Goal: Transaction & Acquisition: Obtain resource

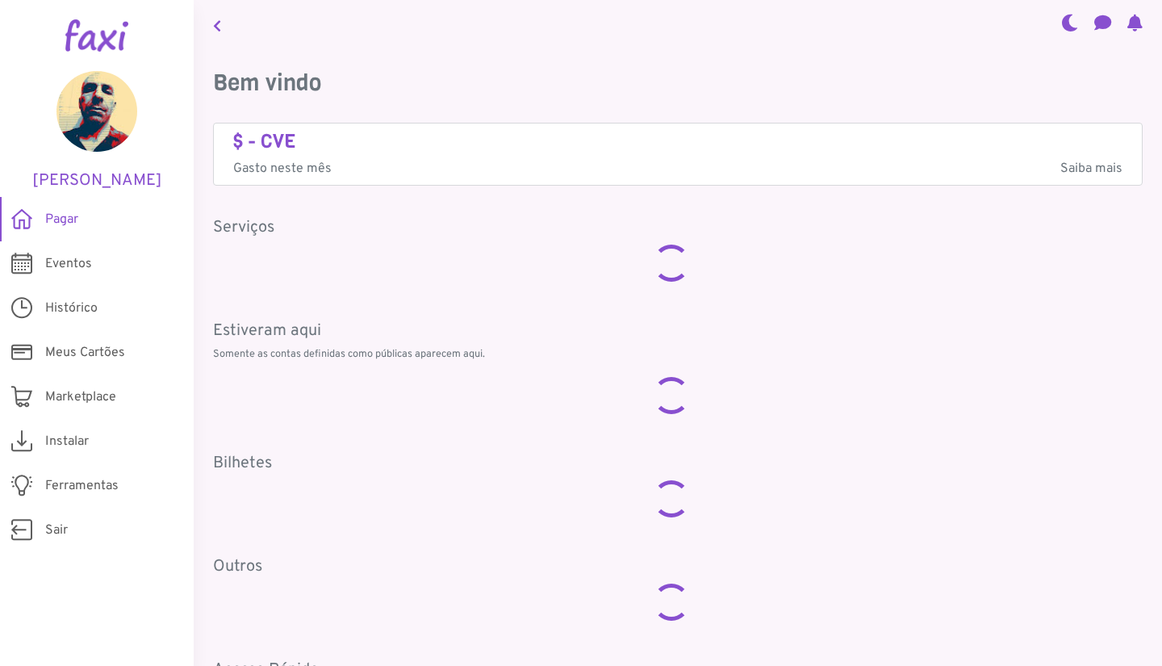
click at [66, 225] on span "Pagar" at bounding box center [61, 219] width 33 height 19
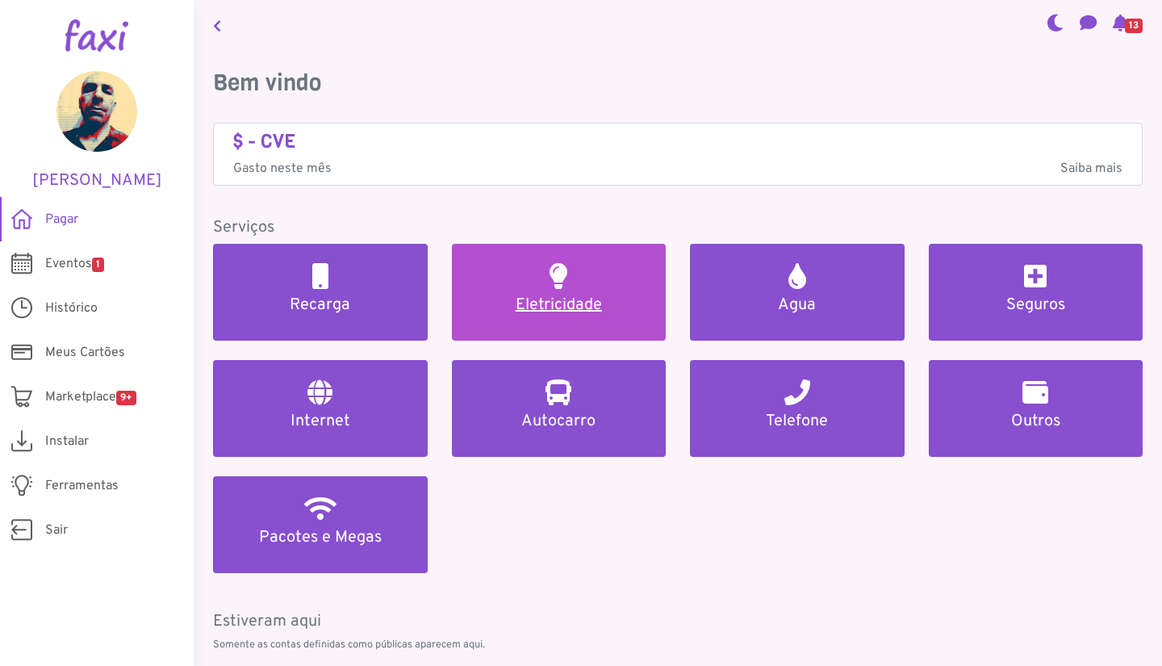
click at [541, 305] on h5 "Eletricidade" at bounding box center [559, 304] width 176 height 19
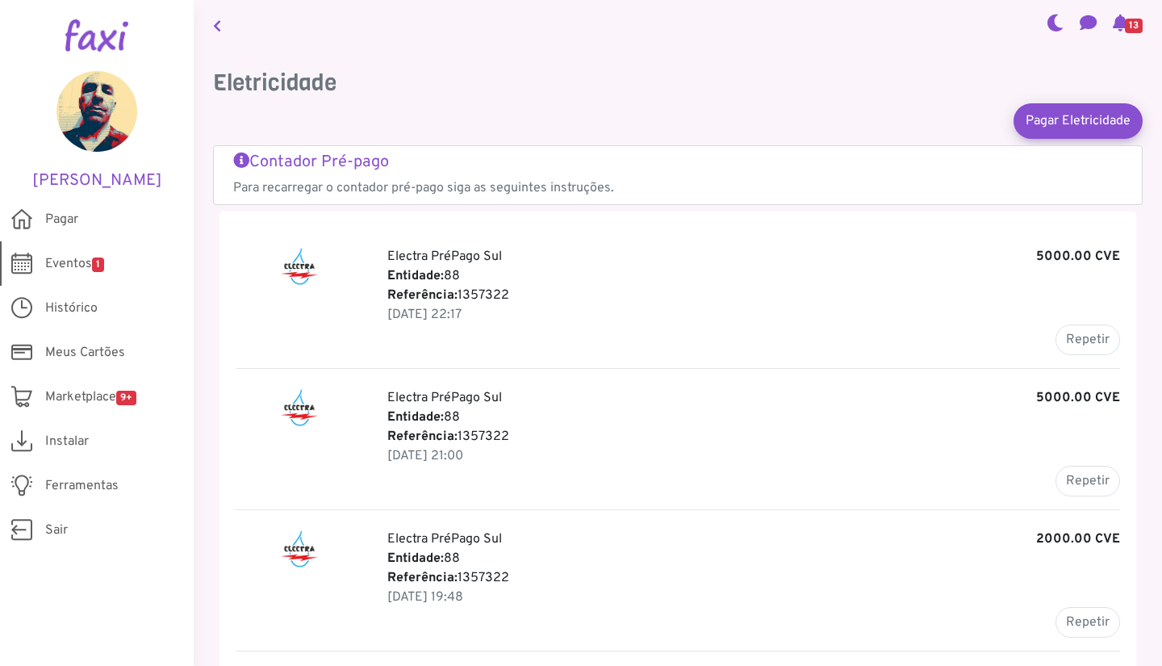
click at [114, 259] on link "Eventos 1" at bounding box center [97, 263] width 194 height 44
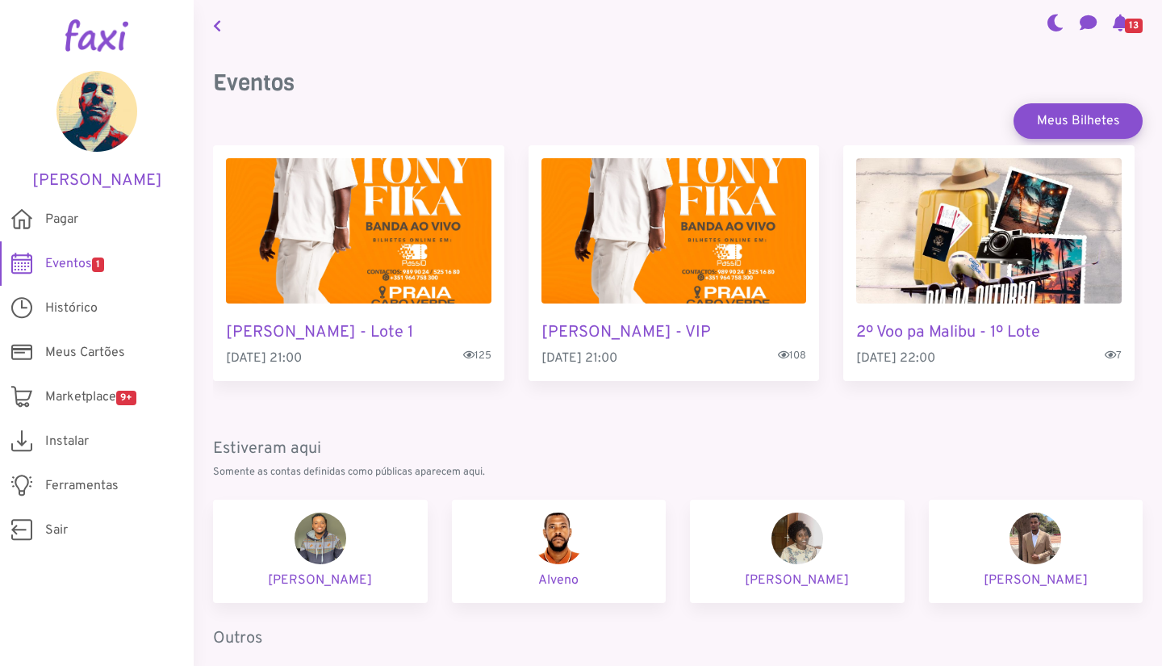
click at [85, 261] on span "Eventos 1" at bounding box center [74, 263] width 59 height 19
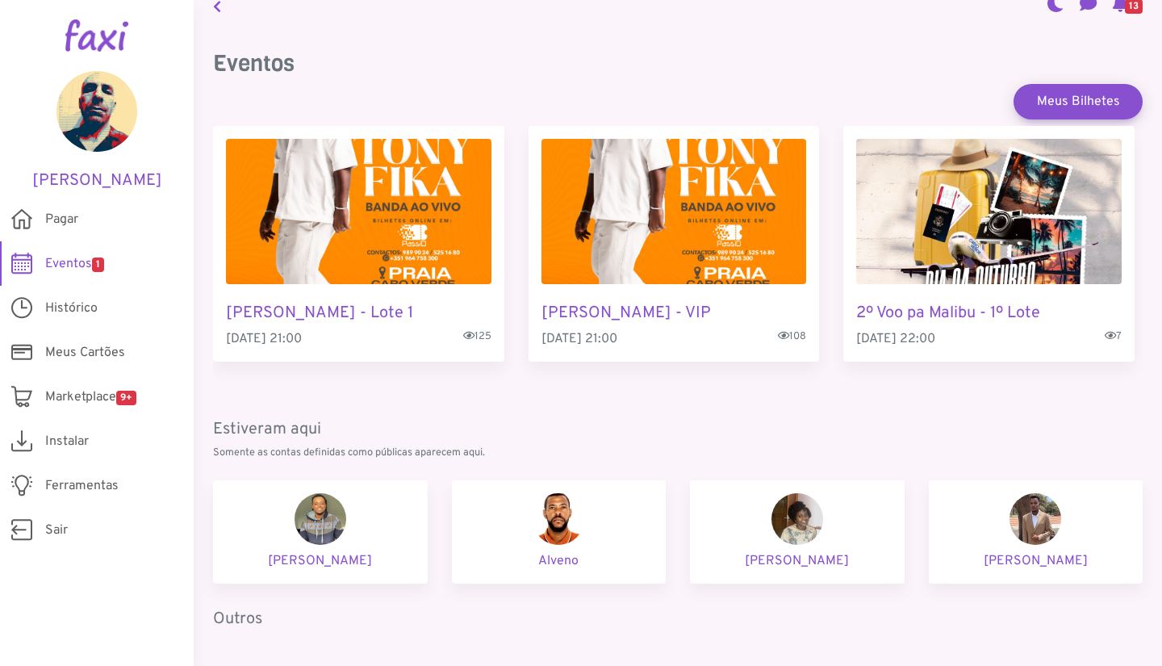
scroll to position [75, 0]
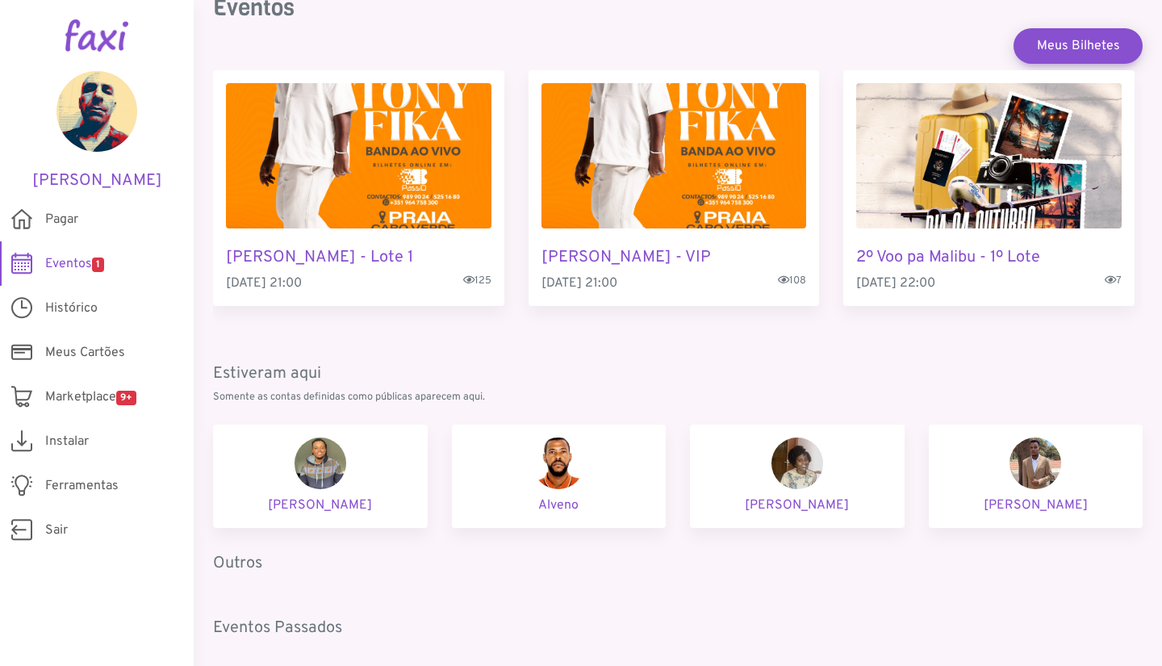
click at [92, 262] on span "Eventos 1" at bounding box center [74, 263] width 59 height 19
click at [61, 261] on span "Eventos 1" at bounding box center [74, 263] width 59 height 19
click at [61, 219] on span "Pagar" at bounding box center [61, 219] width 33 height 19
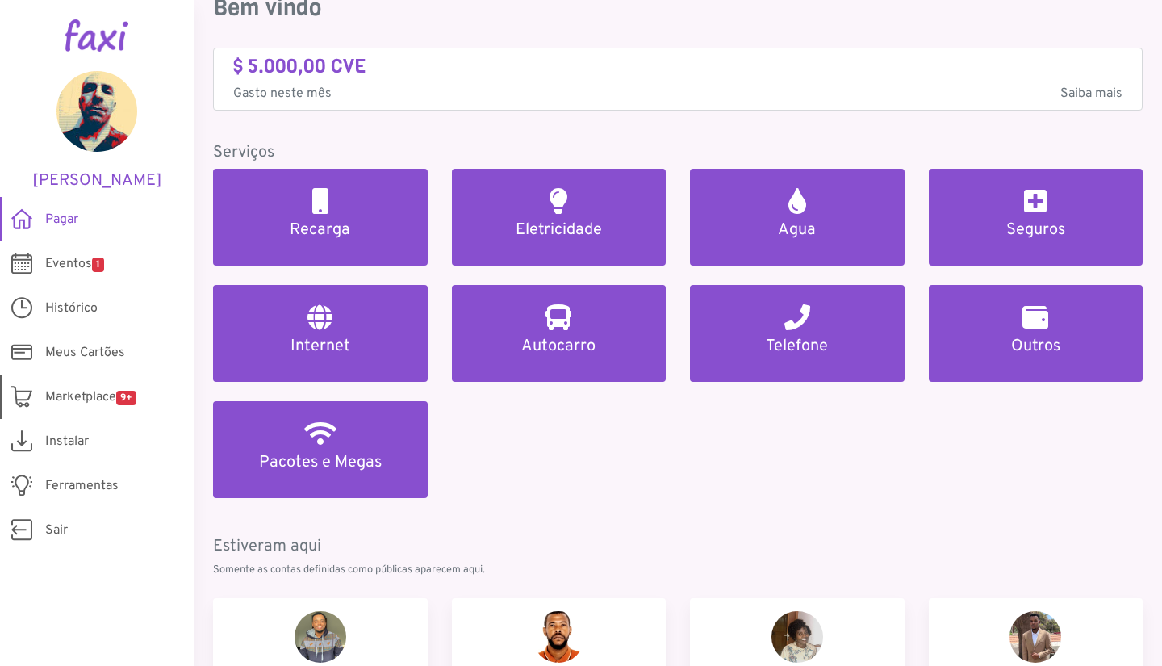
click at [87, 402] on span "Marketplace 9+" at bounding box center [90, 396] width 91 height 19
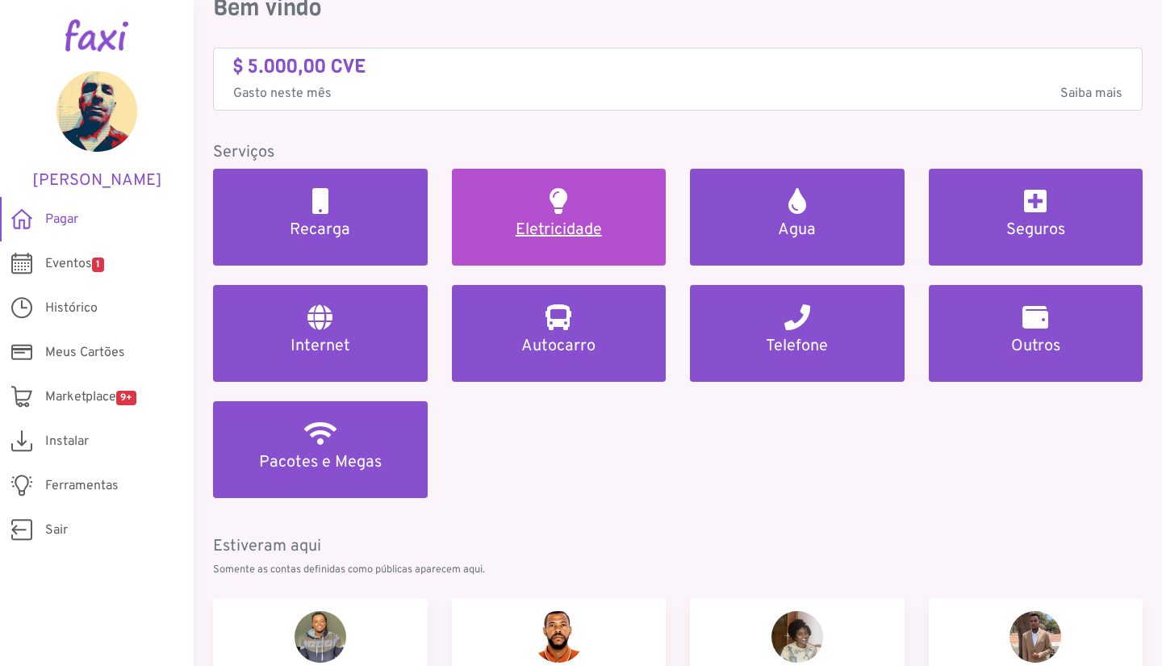
click at [521, 227] on h5 "Eletricidade" at bounding box center [559, 229] width 176 height 19
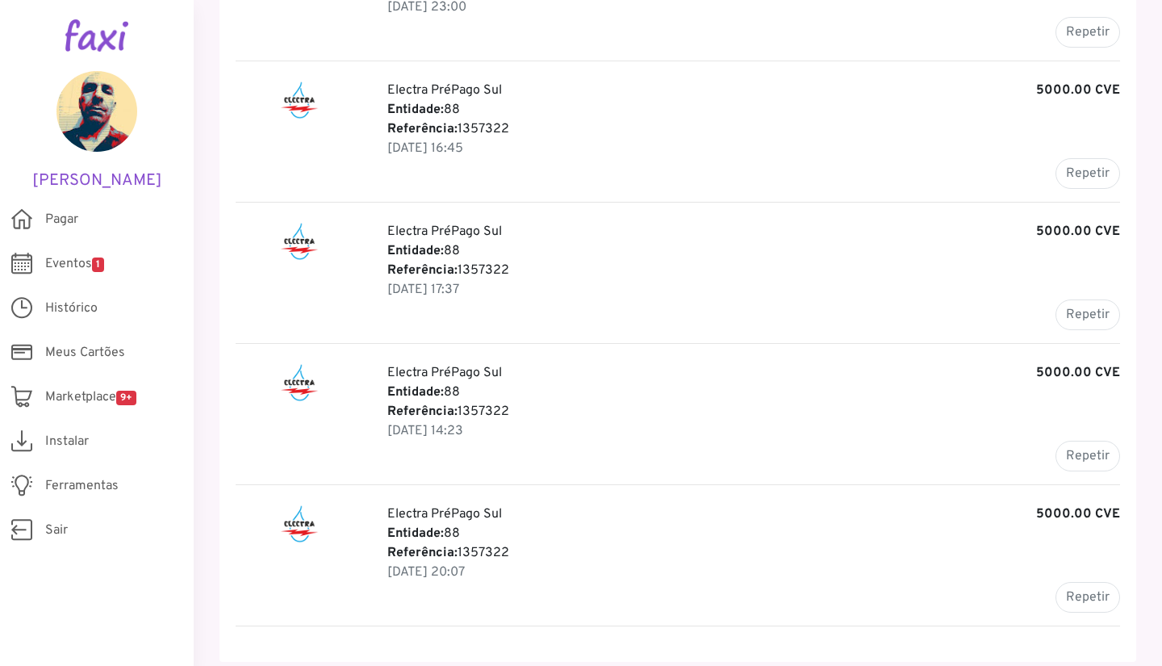
scroll to position [1375, 0]
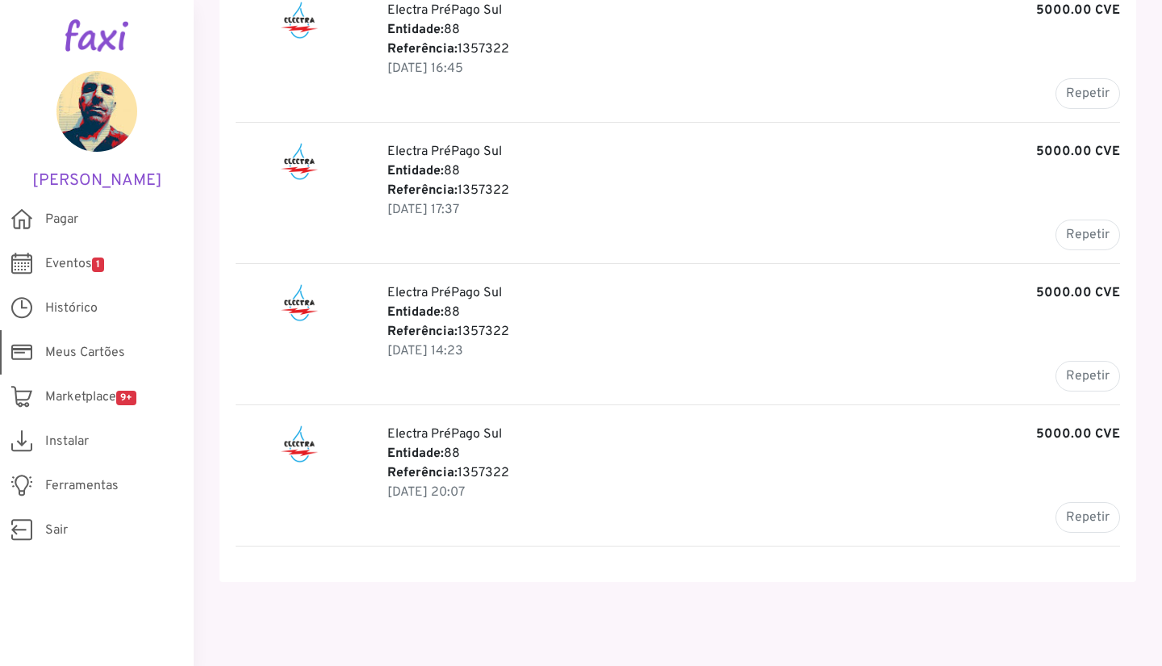
click at [106, 348] on span "Meus Cartões" at bounding box center [85, 352] width 80 height 19
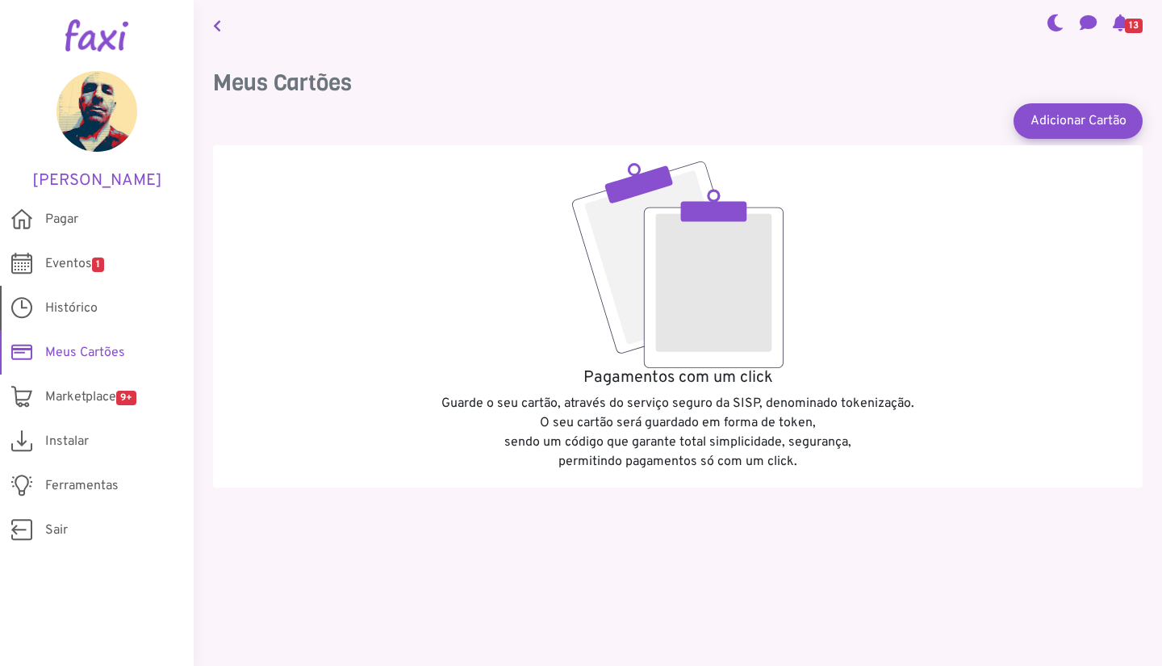
click at [86, 298] on link "Histórico" at bounding box center [97, 308] width 194 height 44
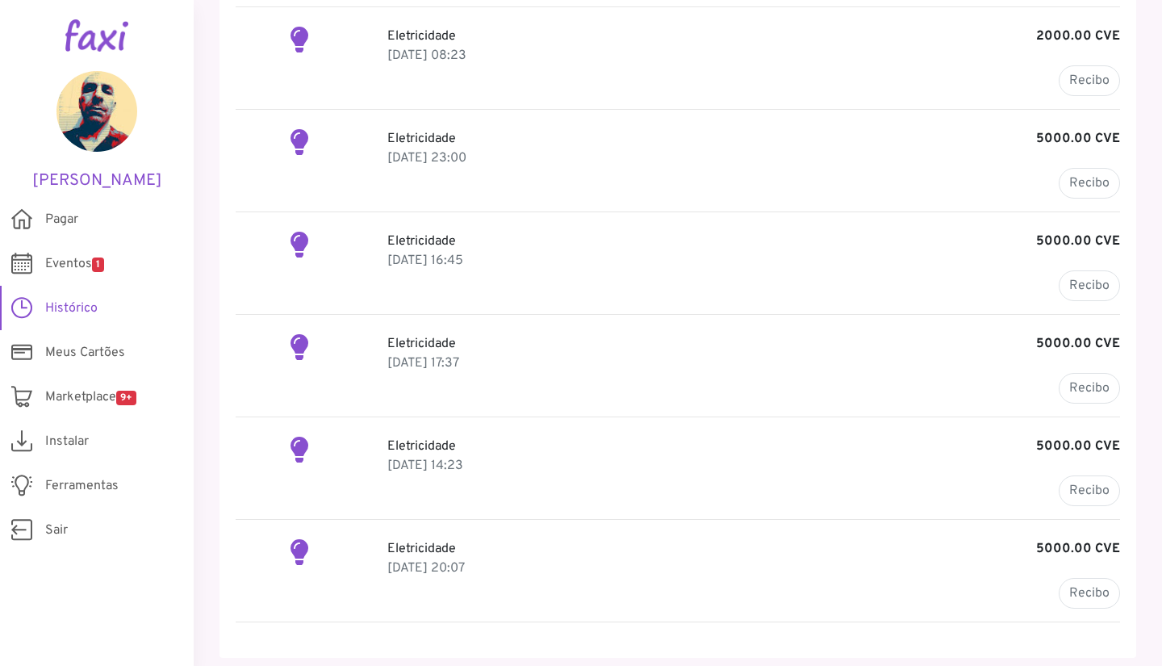
scroll to position [802, 0]
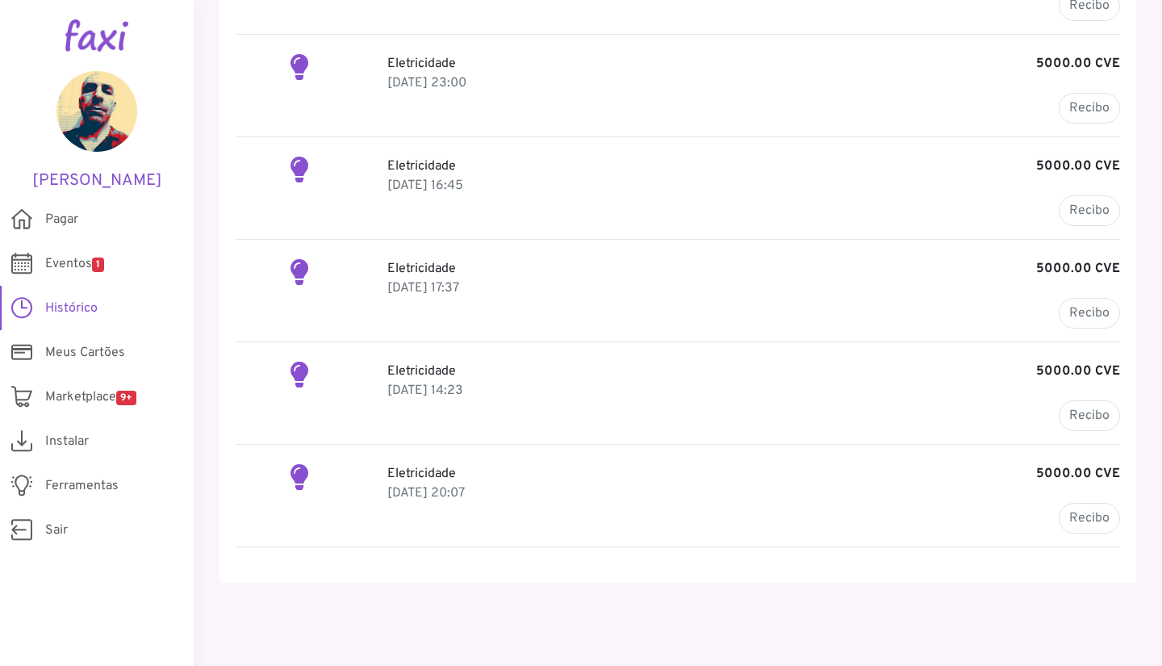
click at [407, 165] on p "Eletricidade 5000.00 CVE" at bounding box center [753, 165] width 732 height 19
click at [294, 156] on h2 at bounding box center [299, 169] width 18 height 26
click at [1087, 207] on link "Recibo" at bounding box center [1088, 210] width 61 height 31
click at [61, 215] on span "Pagar" at bounding box center [61, 219] width 33 height 19
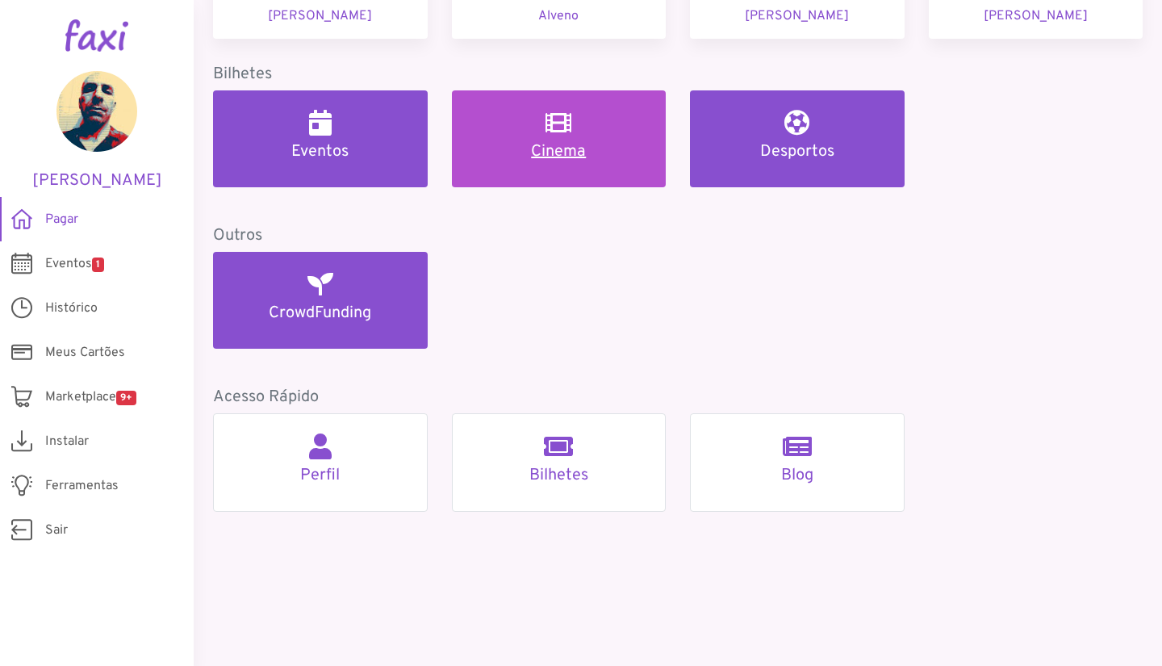
click at [556, 154] on h5 "Cinema" at bounding box center [559, 151] width 176 height 19
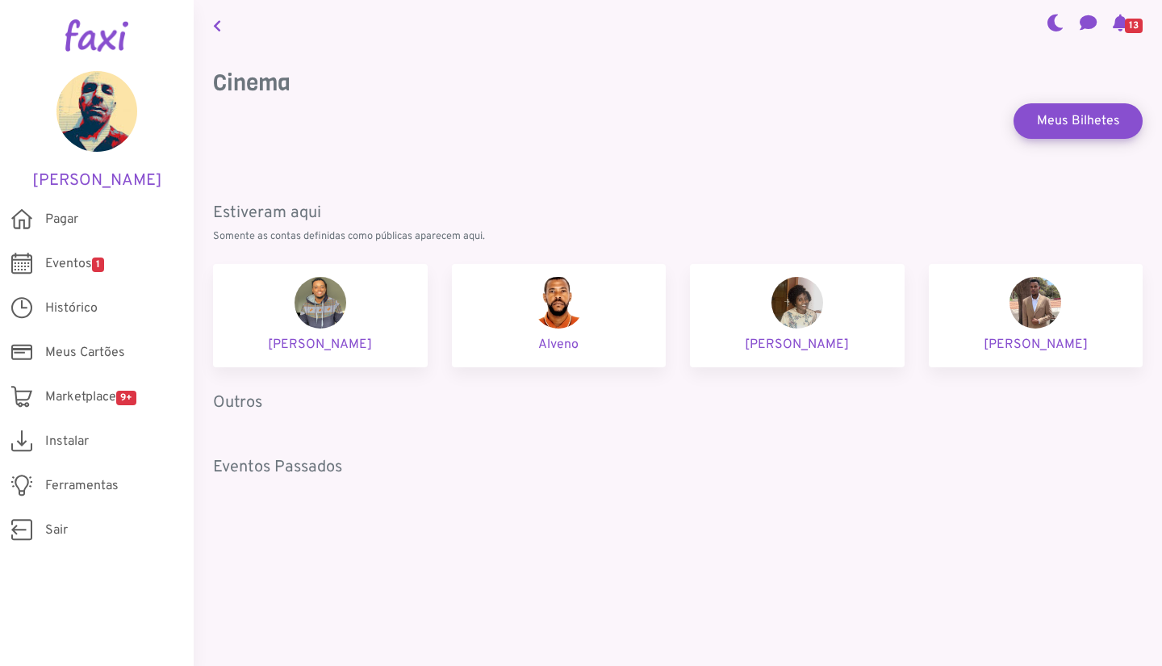
click at [215, 24] on icon at bounding box center [217, 25] width 8 height 13
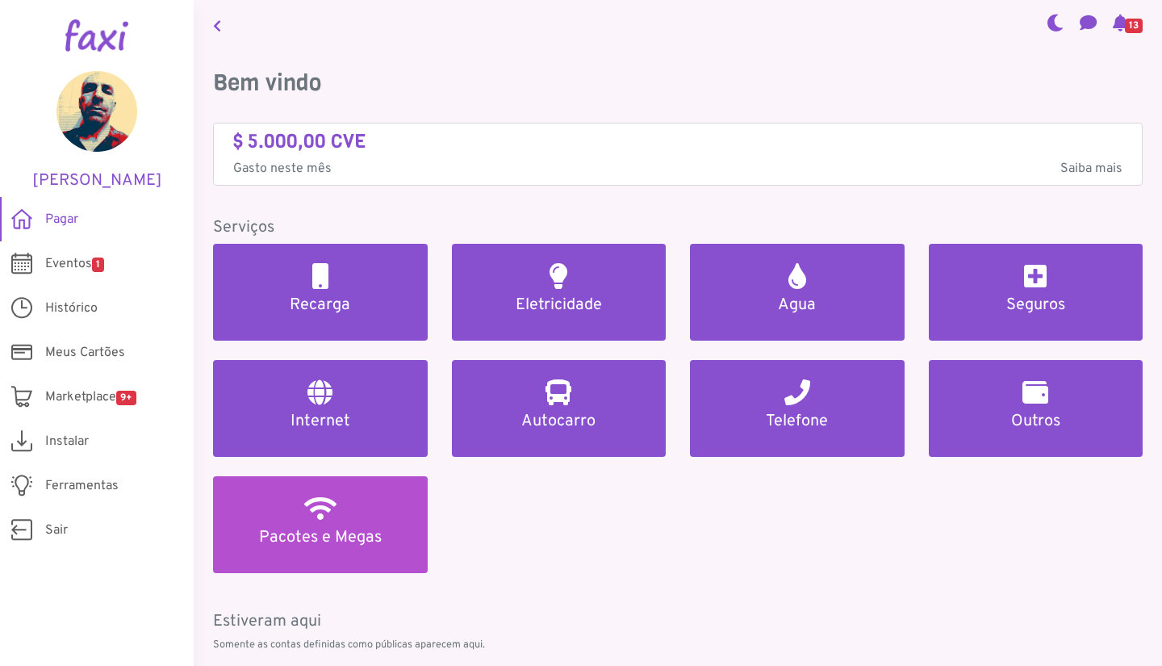
drag, startPoint x: 351, startPoint y: 524, endPoint x: 323, endPoint y: 540, distance: 32.1
click at [323, 540] on h5 "Pacotes e Megas" at bounding box center [320, 537] width 176 height 19
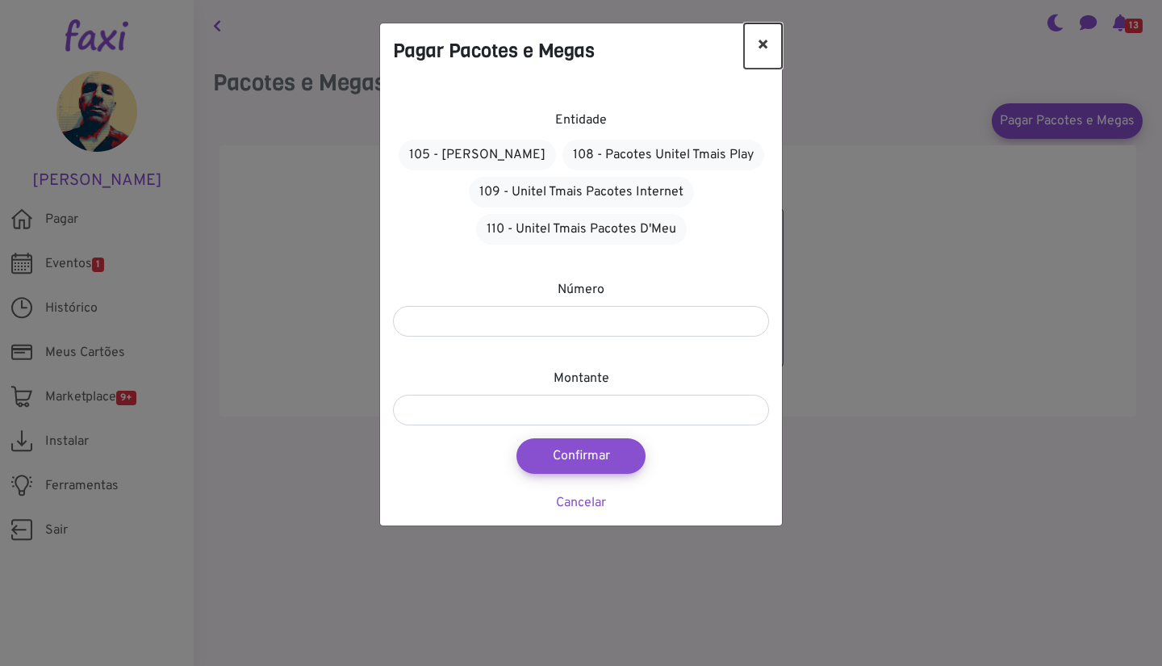
click at [761, 46] on button "×" at bounding box center [763, 45] width 38 height 45
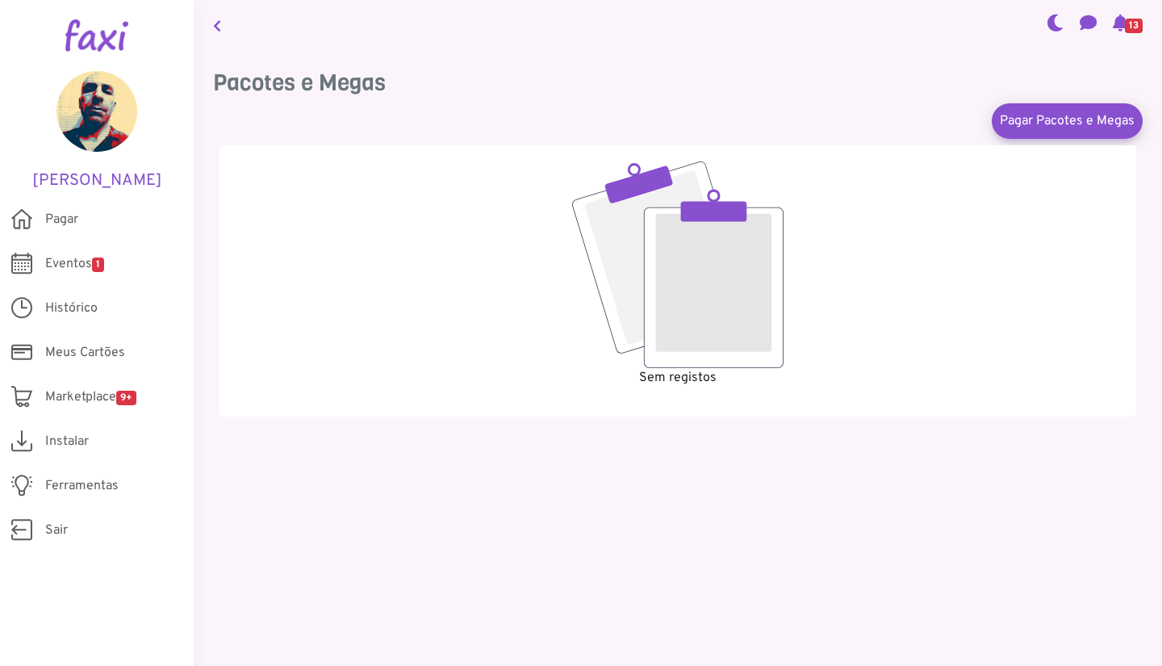
click at [219, 27] on icon at bounding box center [217, 25] width 8 height 13
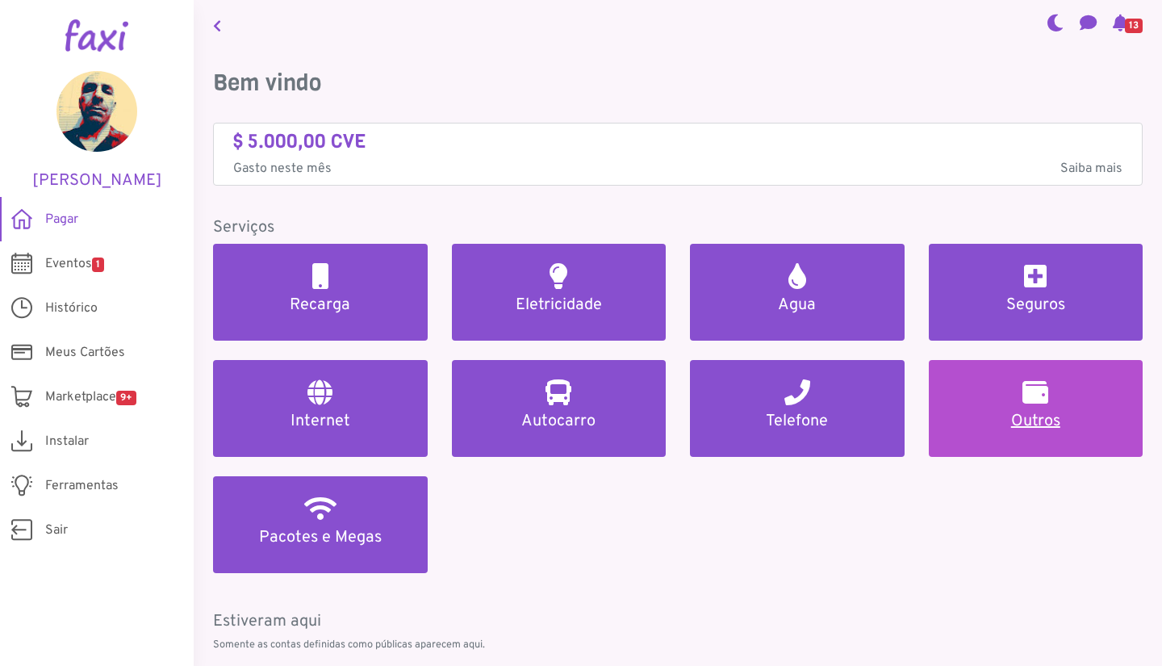
click at [1012, 403] on link "Outros" at bounding box center [1036, 408] width 215 height 97
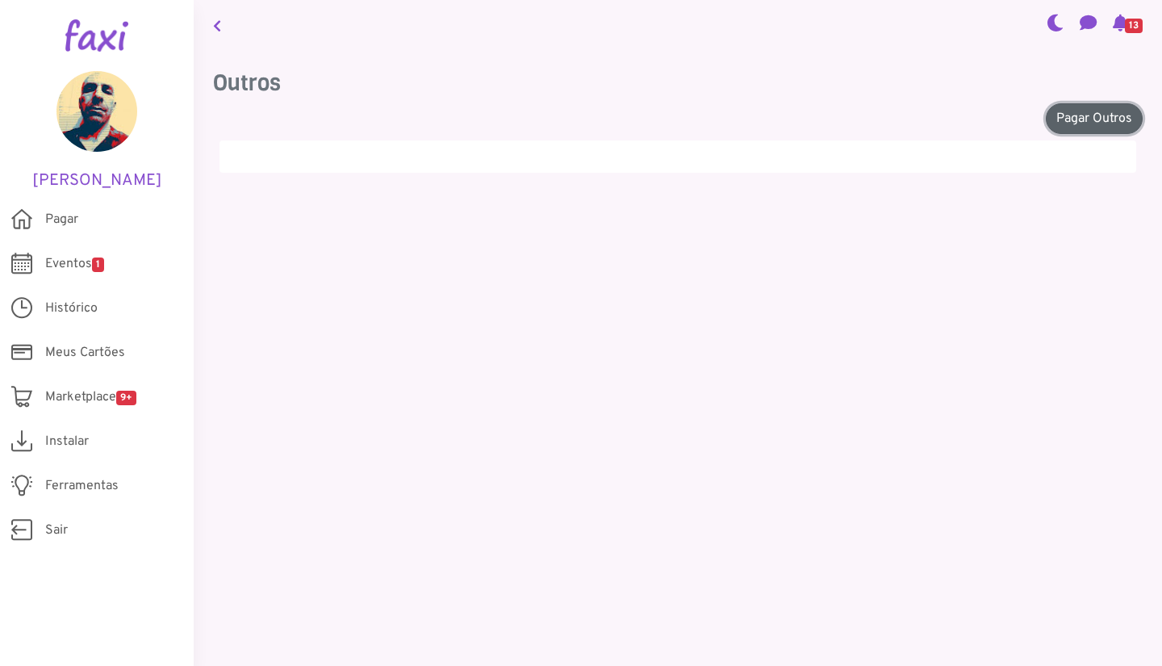
click at [1058, 113] on link "Pagar Outros" at bounding box center [1093, 118] width 97 height 31
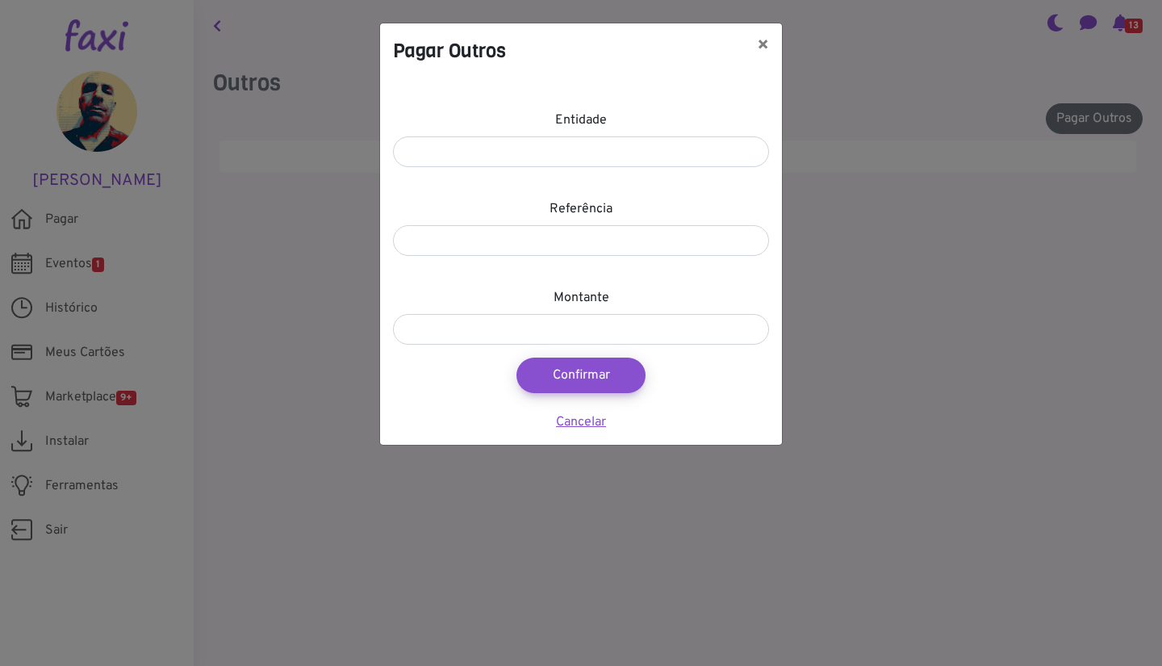
click at [591, 420] on link "Cancelar" at bounding box center [581, 422] width 50 height 16
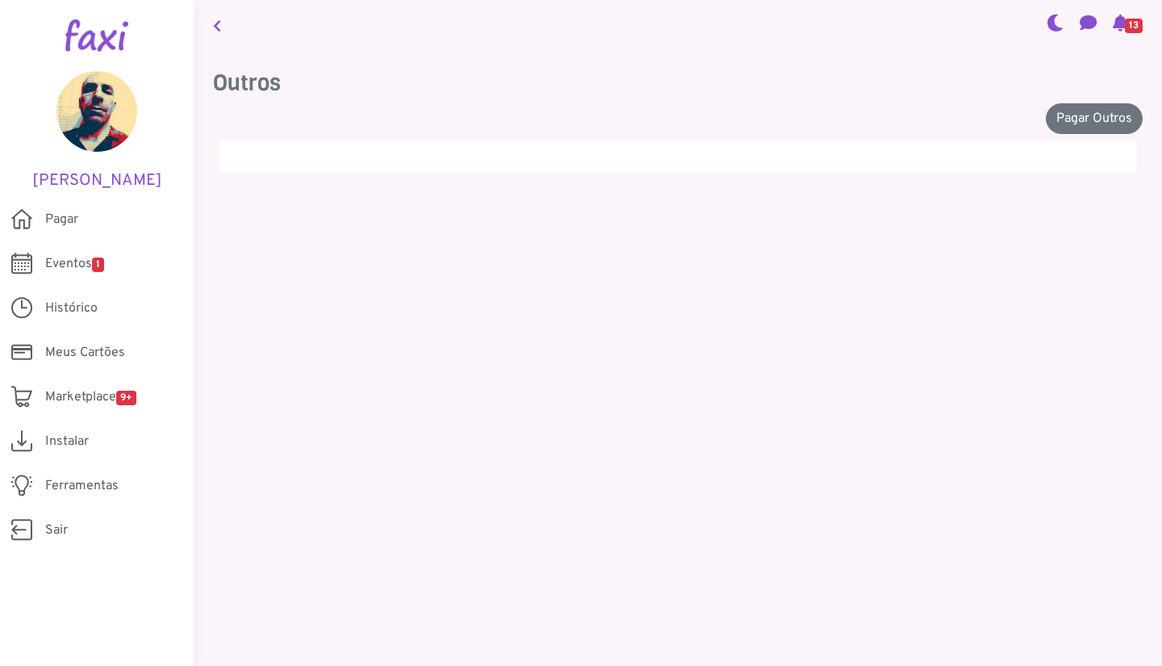
click at [220, 21] on icon at bounding box center [217, 25] width 8 height 13
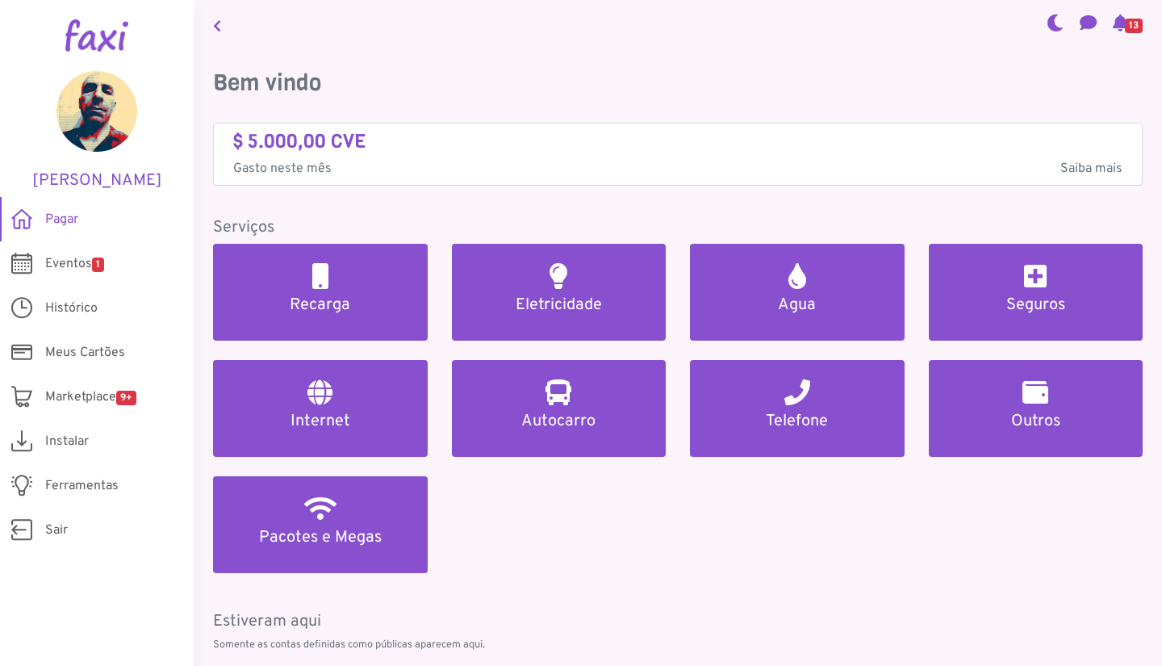
click at [44, 219] on link "Pagar" at bounding box center [97, 219] width 194 height 44
click at [70, 252] on link "Eventos 1" at bounding box center [97, 263] width 194 height 44
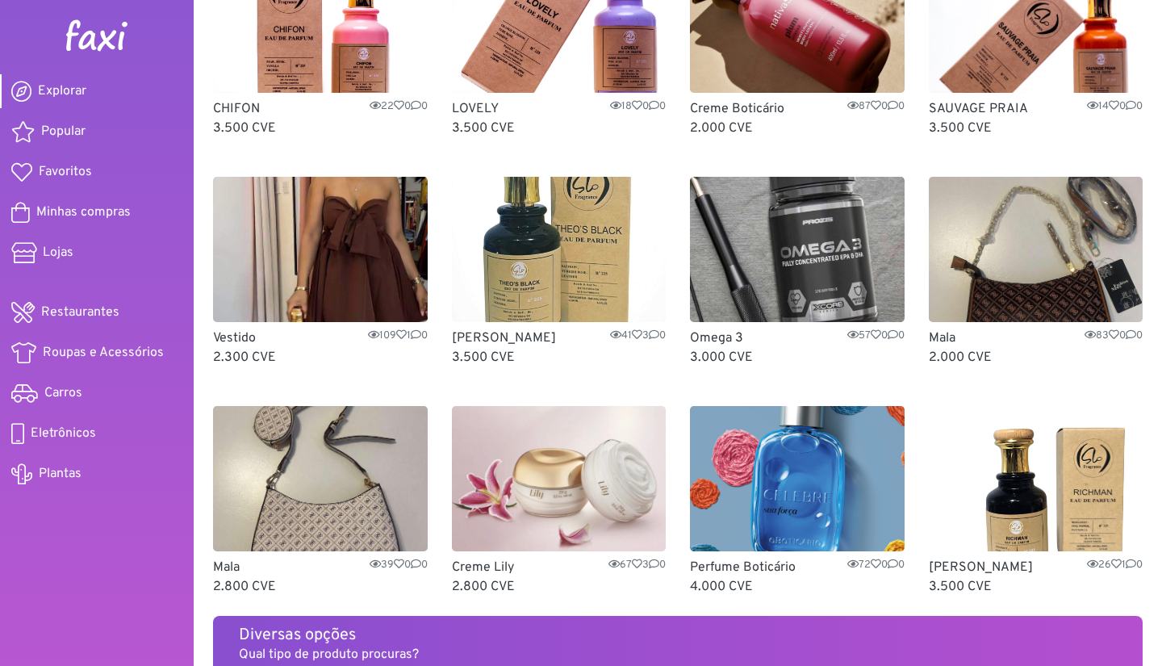
scroll to position [435, 0]
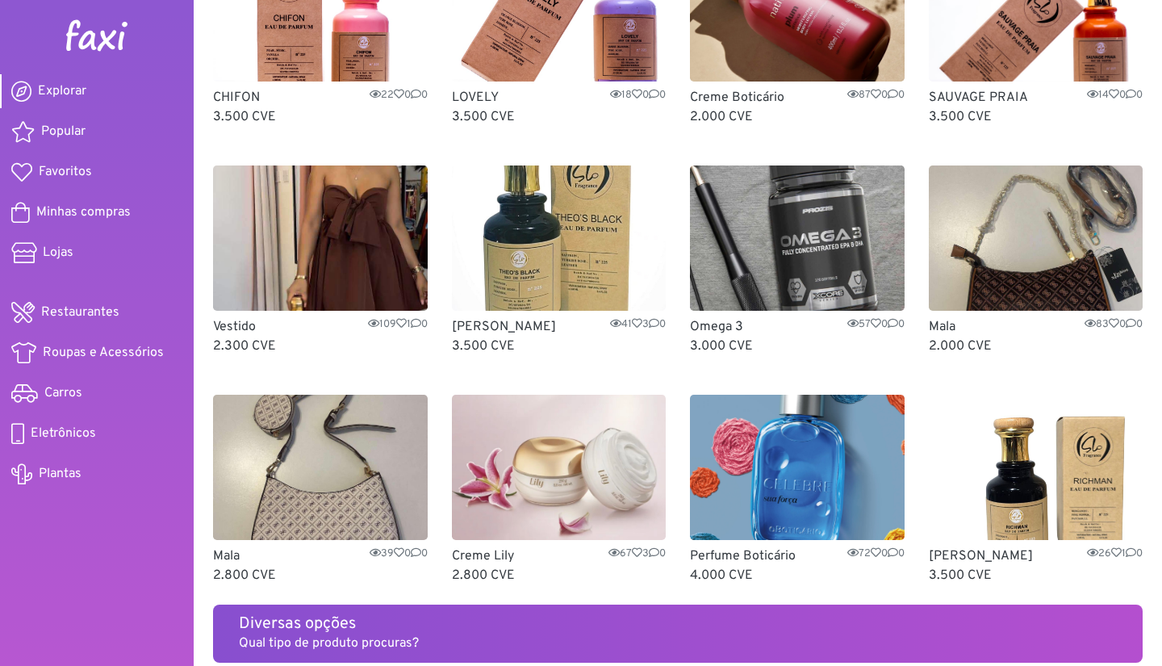
click at [1070, 259] on img at bounding box center [1036, 237] width 215 height 145
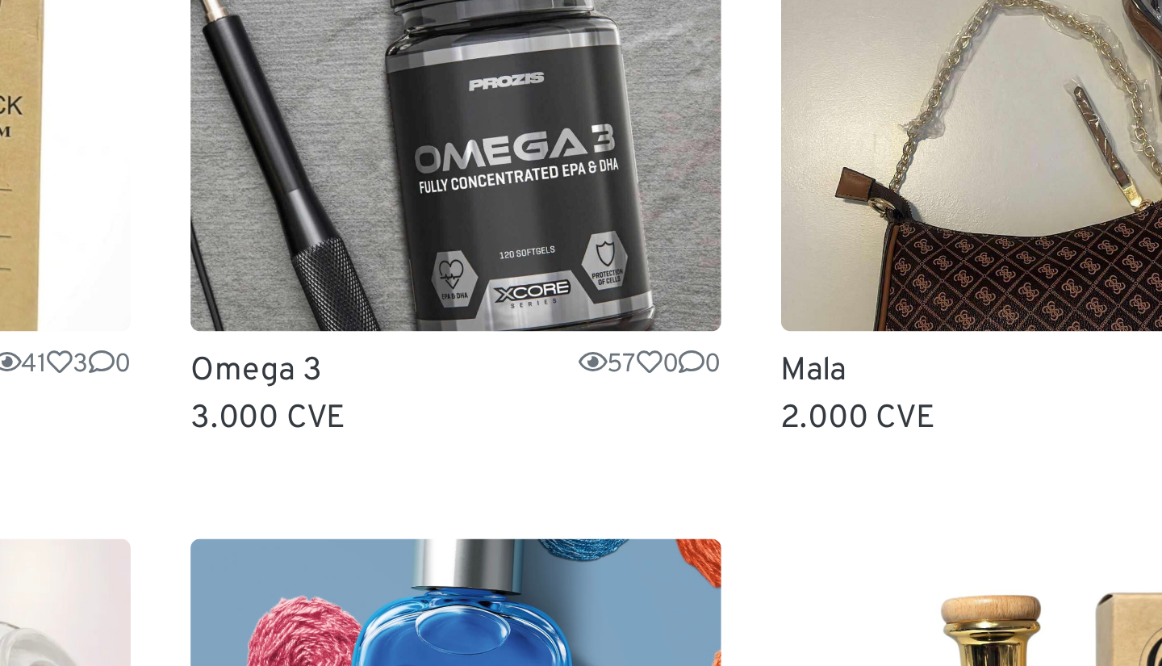
scroll to position [480, 0]
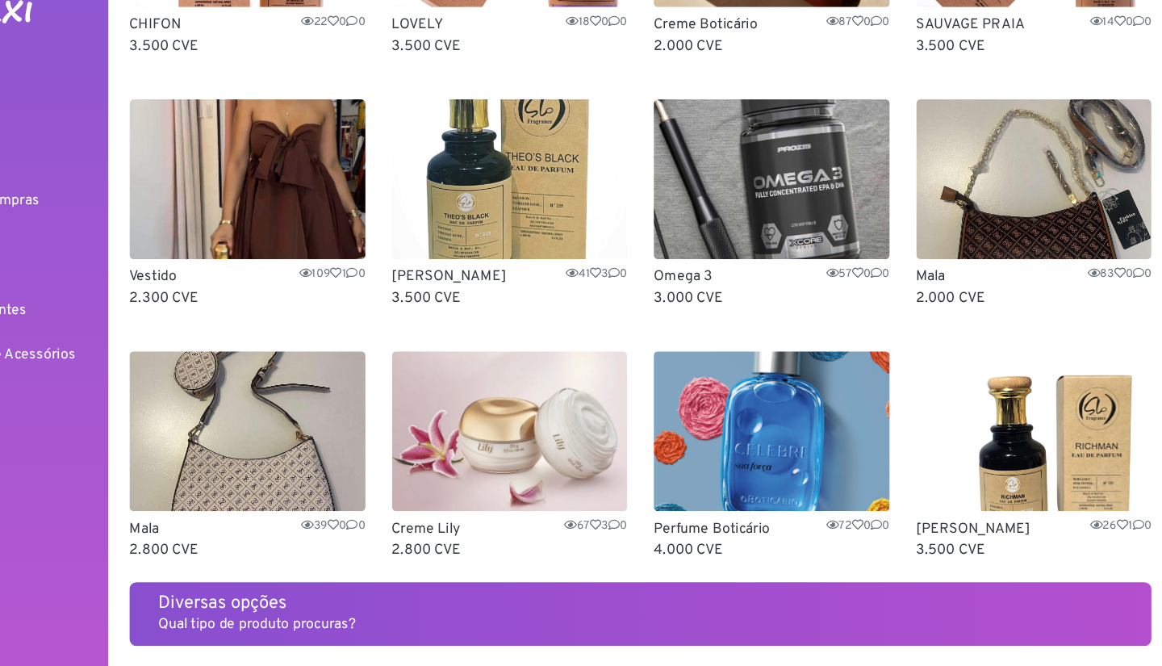
click at [357, 457] on img at bounding box center [320, 421] width 215 height 145
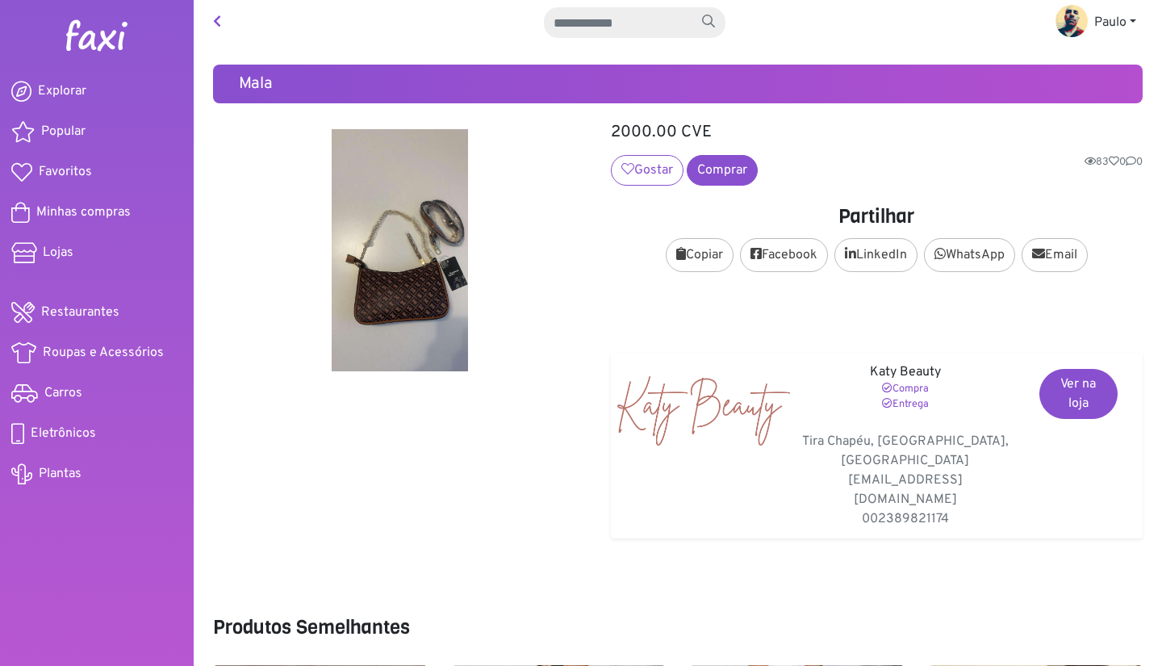
click at [436, 303] on img at bounding box center [399, 250] width 373 height 242
click at [432, 323] on img at bounding box center [399, 250] width 373 height 242
click at [431, 317] on img at bounding box center [399, 250] width 373 height 242
click at [432, 312] on img at bounding box center [399, 250] width 373 height 242
click at [217, 21] on icon at bounding box center [217, 21] width 8 height 13
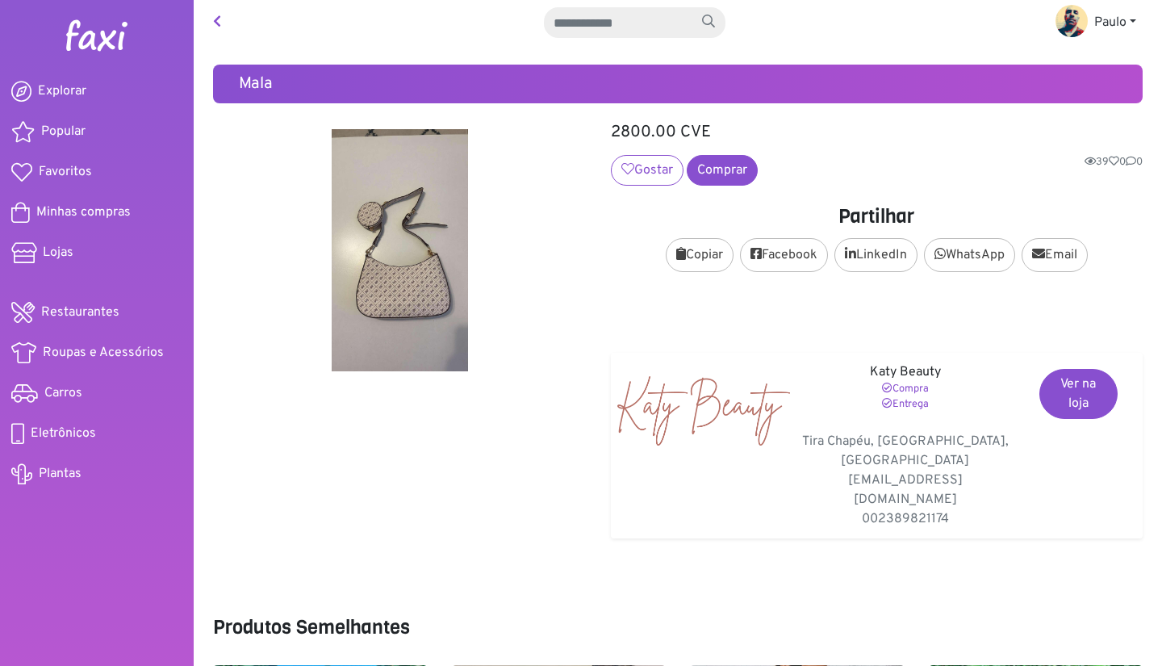
click at [397, 305] on img at bounding box center [399, 250] width 373 height 242
click at [98, 301] on link "Restaurantes" at bounding box center [97, 312] width 194 height 34
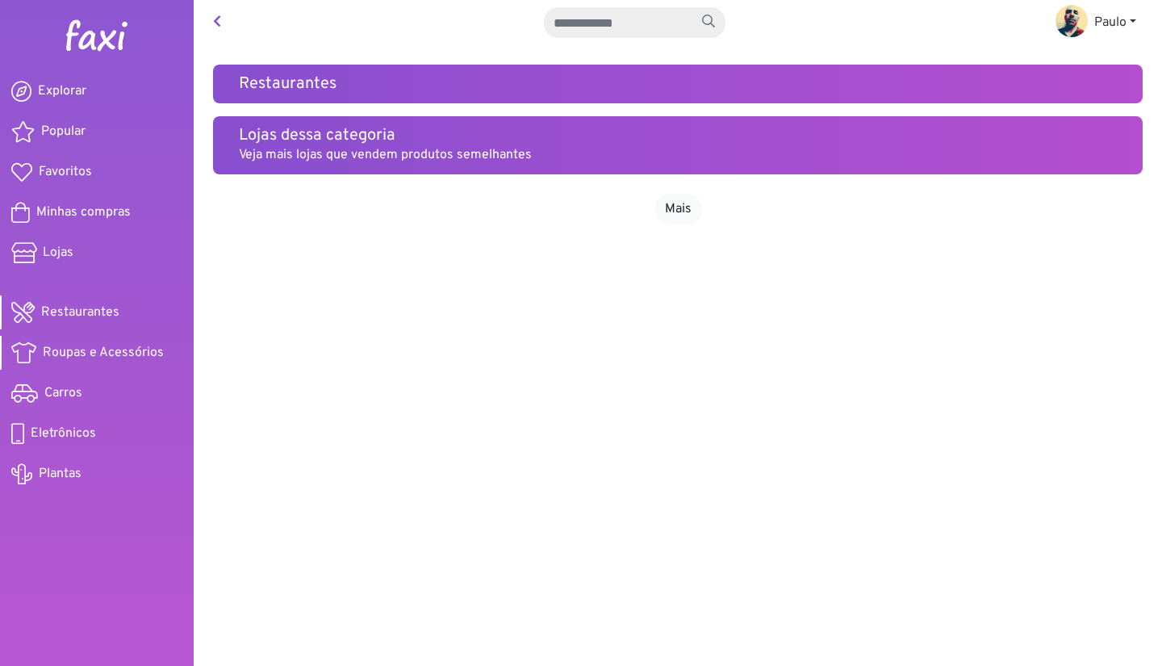
click at [114, 350] on span "Roupas e Acessórios" at bounding box center [103, 352] width 121 height 19
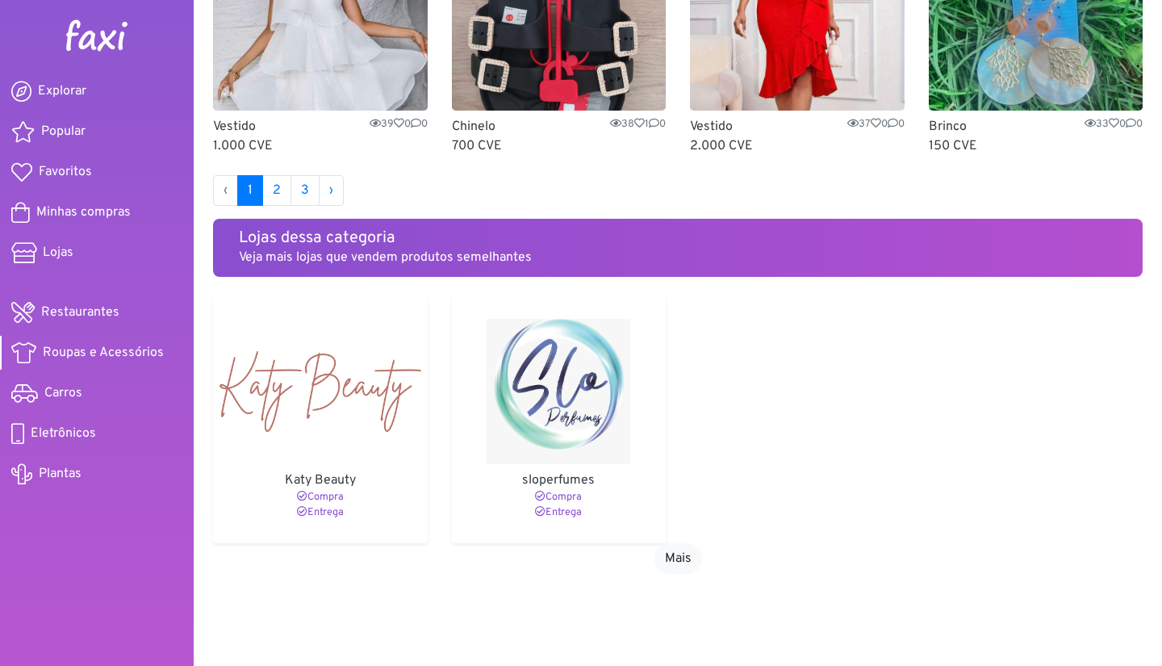
scroll to position [1089, 0]
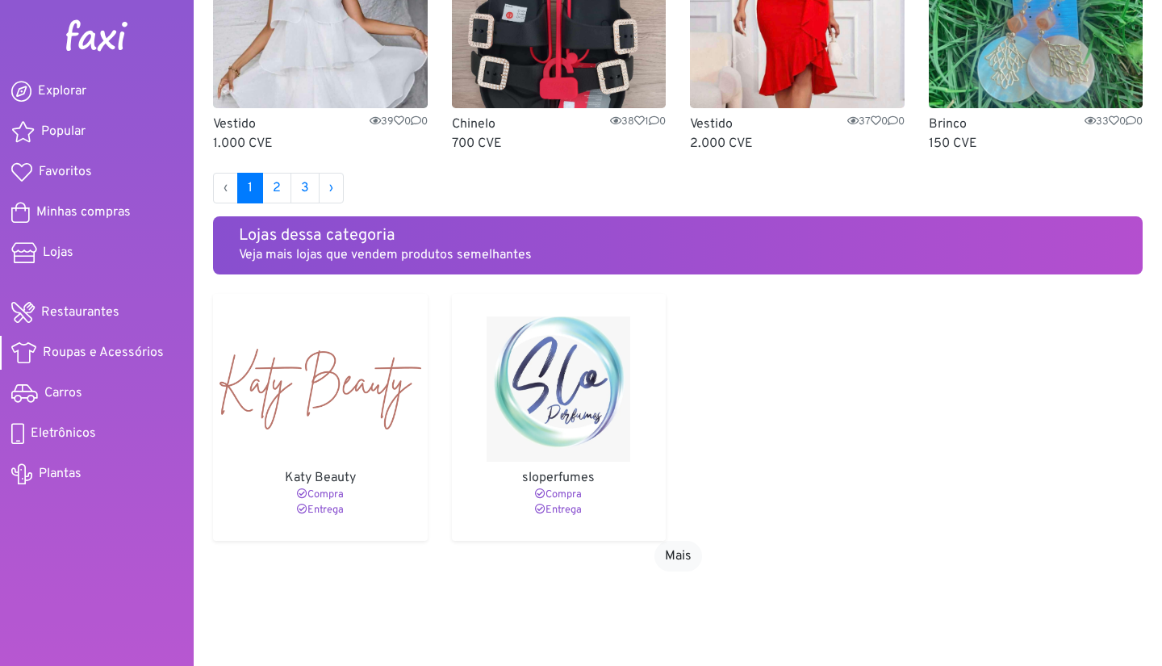
click at [367, 446] on img at bounding box center [320, 388] width 202 height 145
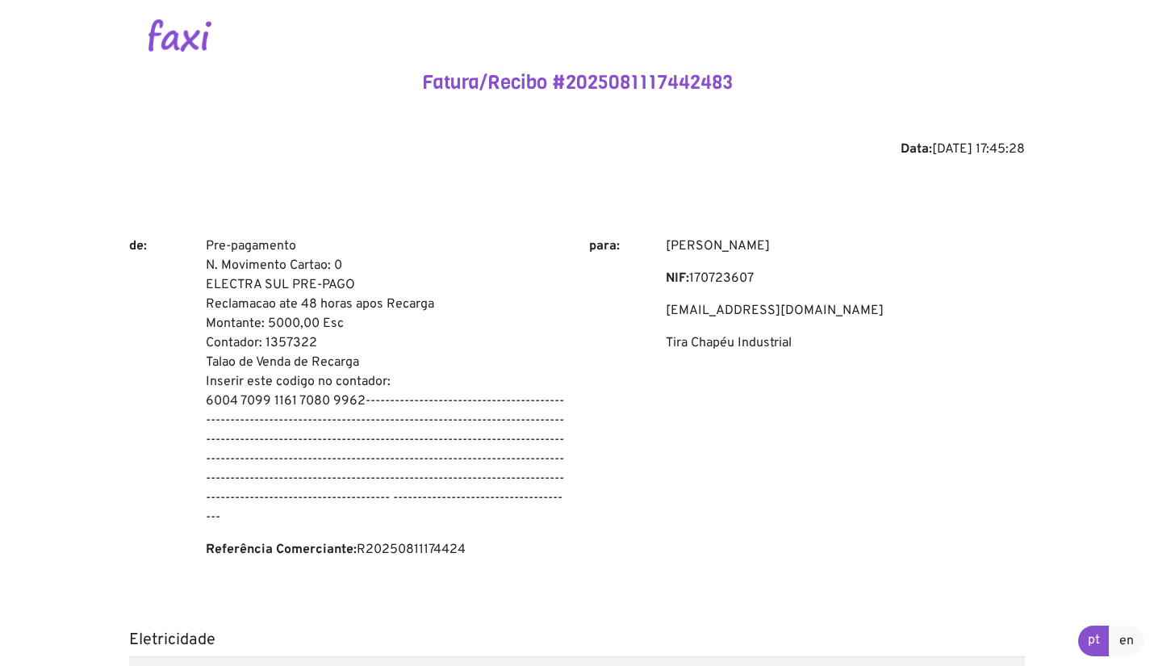
click at [299, 341] on p "Pre-pagamento N. Movimento Cartao: 0 ELECTRA SUL PRE-PAGO Reclamacao ate 48 hor…" at bounding box center [385, 381] width 359 height 290
copy p "1357322"
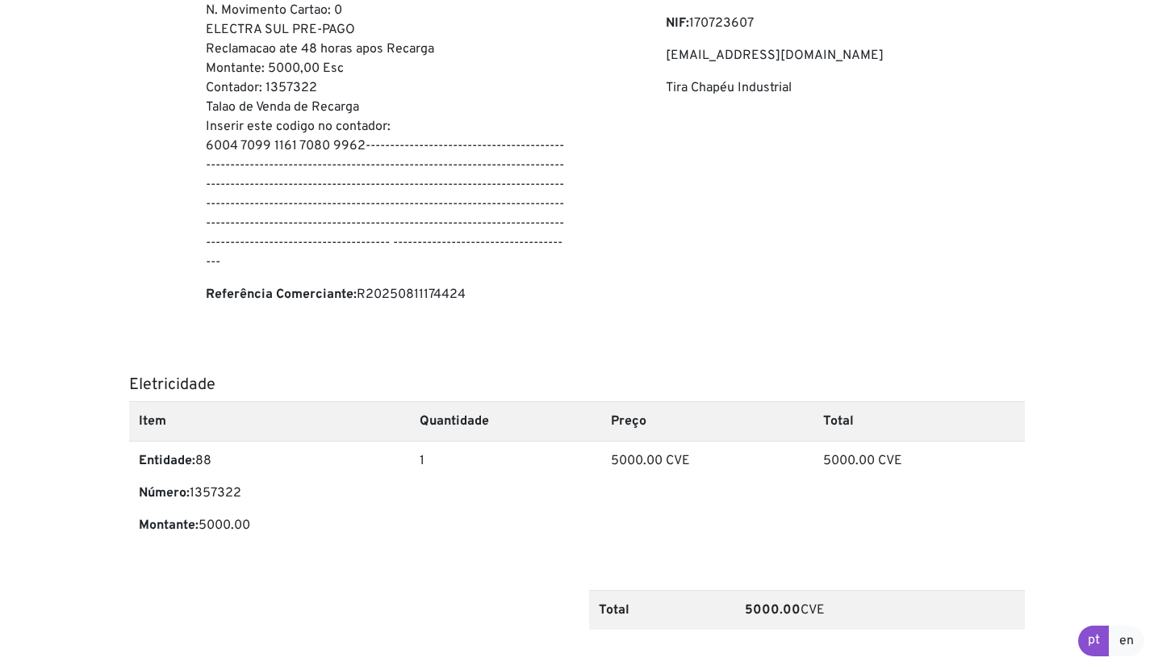
scroll to position [257, 0]
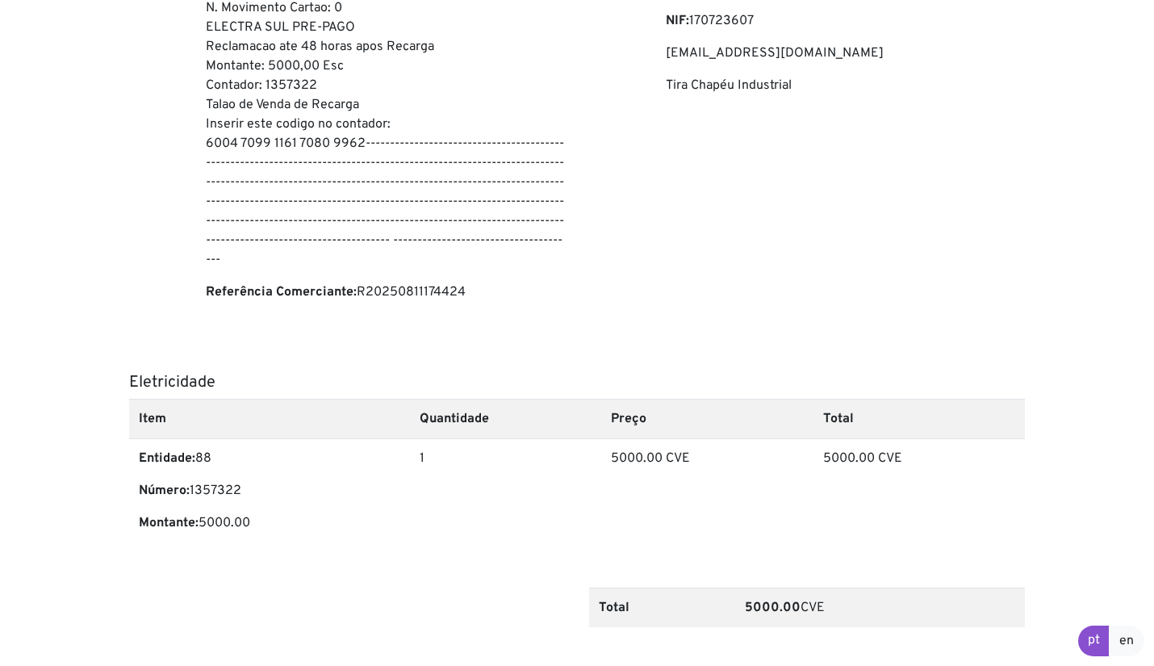
click at [232, 489] on p "Número: 1357322" at bounding box center [269, 490] width 261 height 19
copy p "1357322"
